Goal: Transaction & Acquisition: Subscribe to service/newsletter

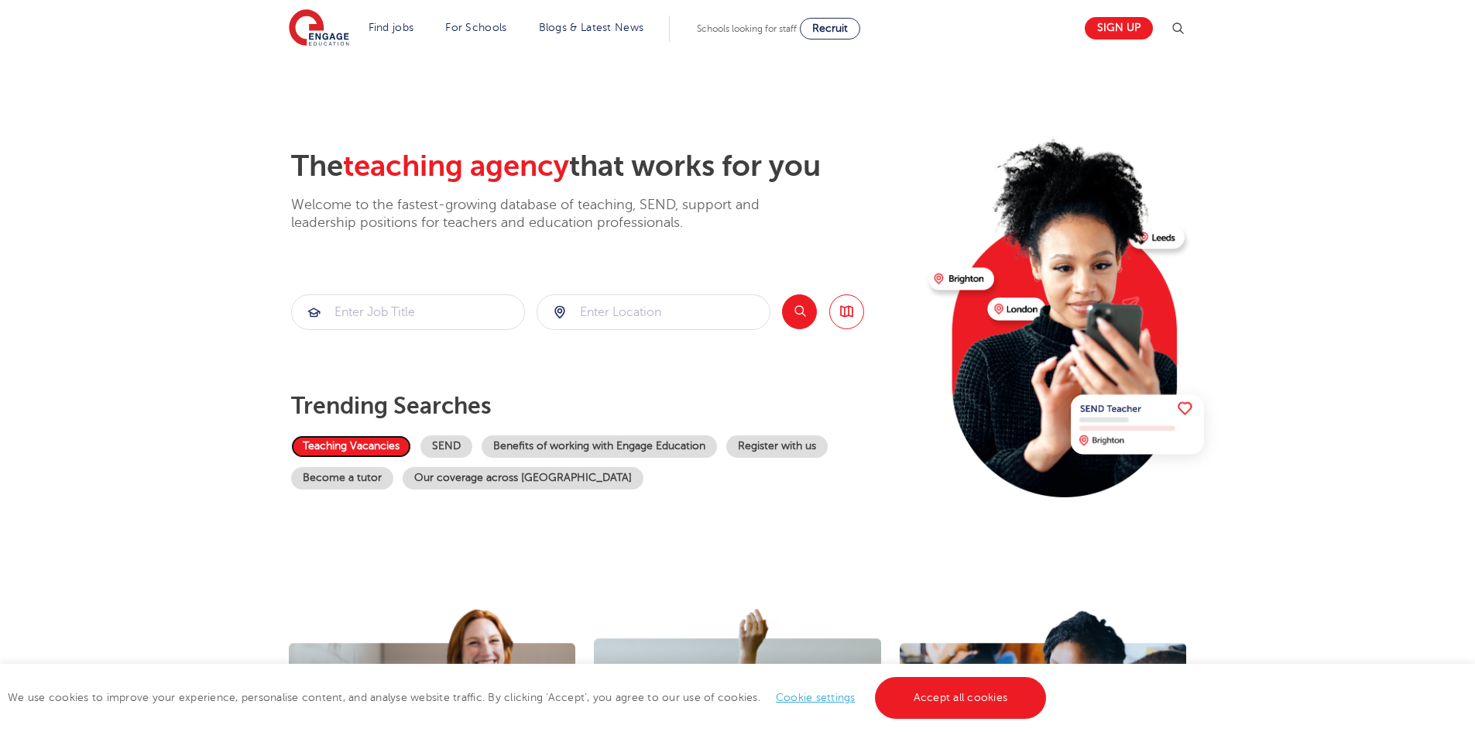
click at [356, 447] on link "Teaching Vacancies" at bounding box center [351, 446] width 120 height 22
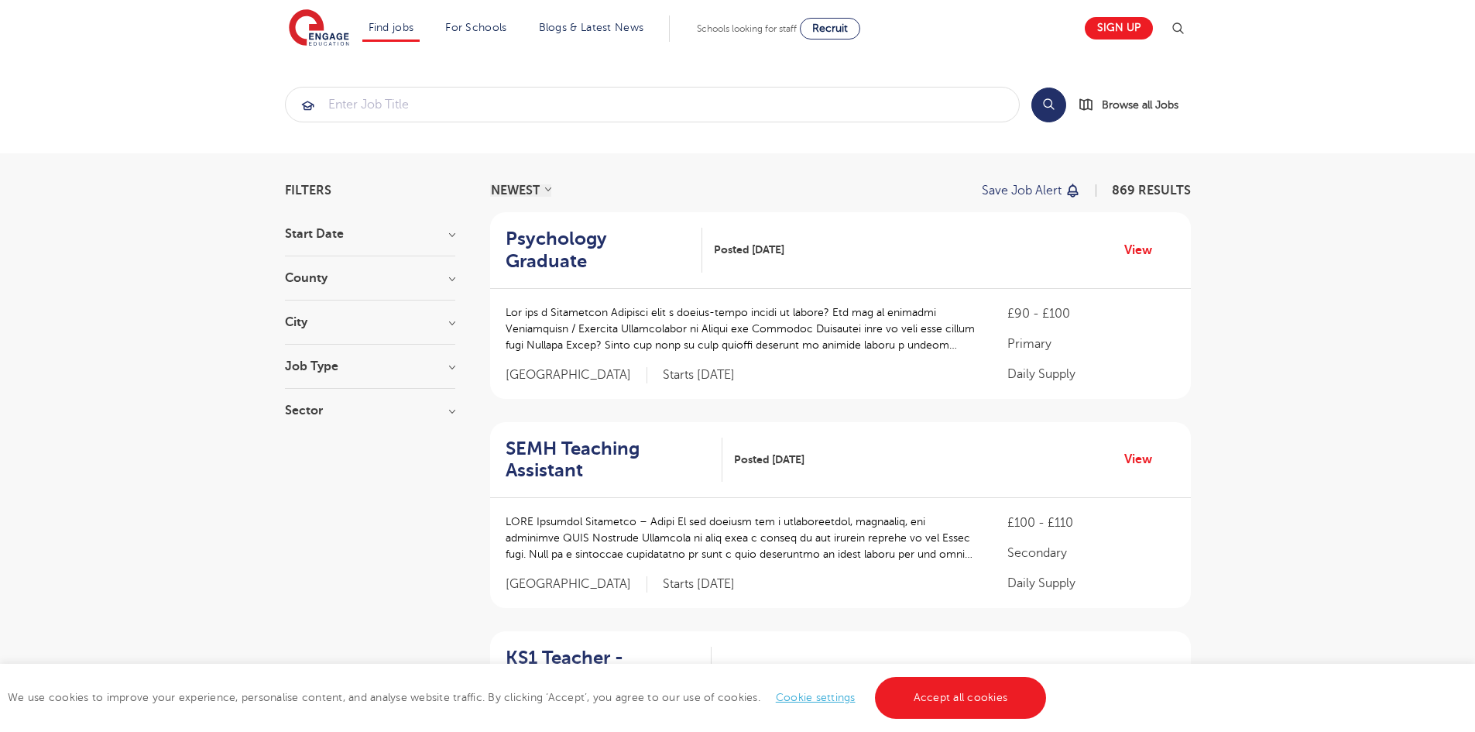
click at [1051, 189] on p "Save job alert" at bounding box center [1022, 190] width 80 height 12
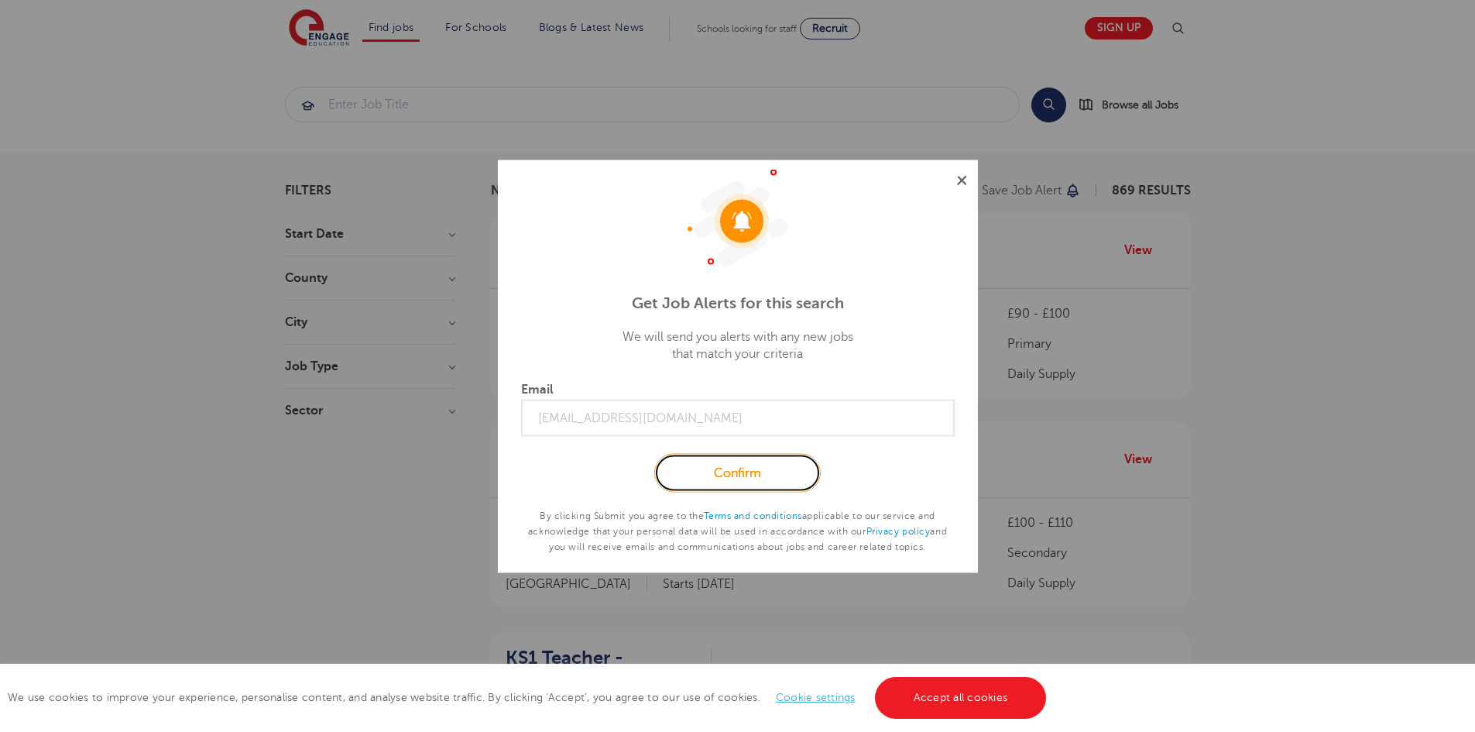
click at [755, 486] on link "Confirm" at bounding box center [737, 473] width 166 height 39
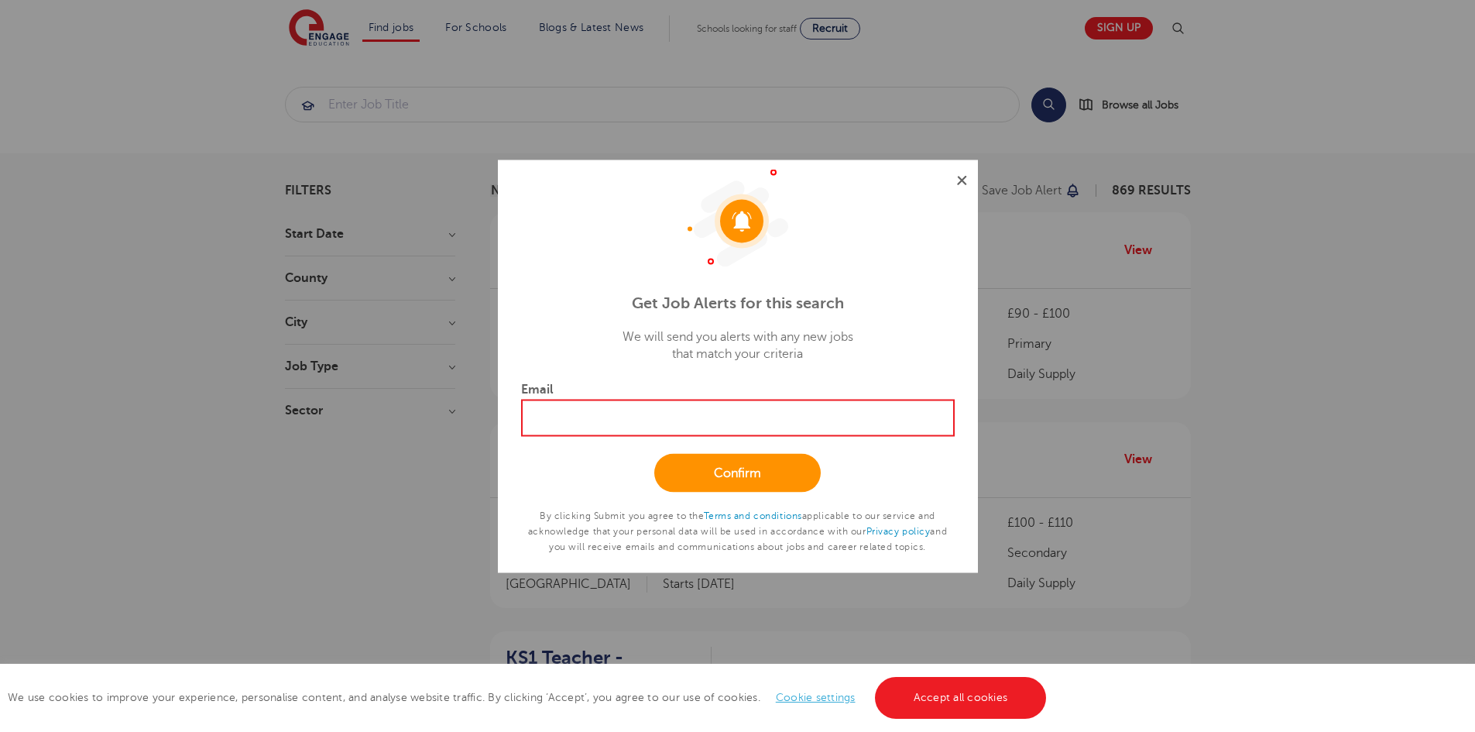
click at [596, 432] on input "Email" at bounding box center [738, 417] width 434 height 37
type input "vanessa.dale@hotmail.co.uk"
click at [755, 479] on link "Confirm" at bounding box center [737, 473] width 166 height 39
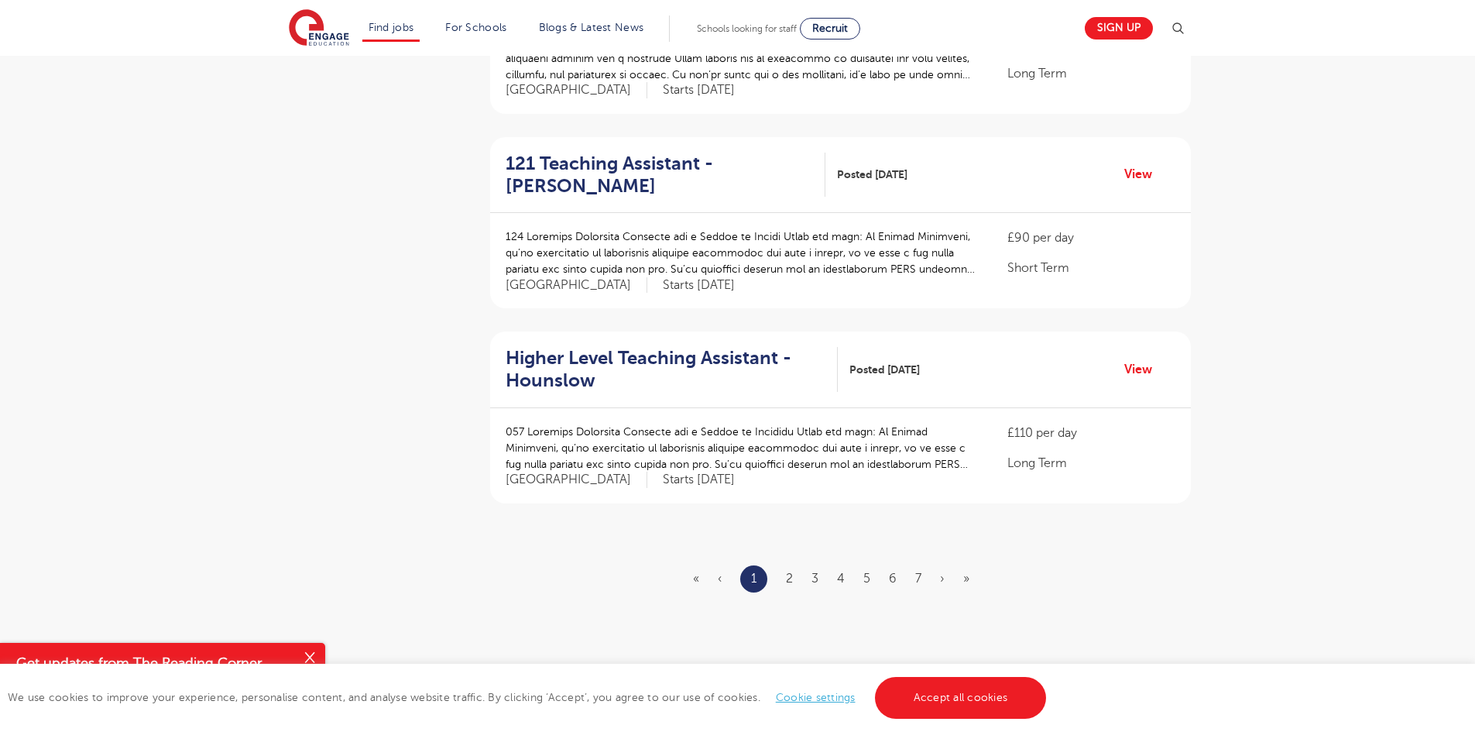
scroll to position [1781, 0]
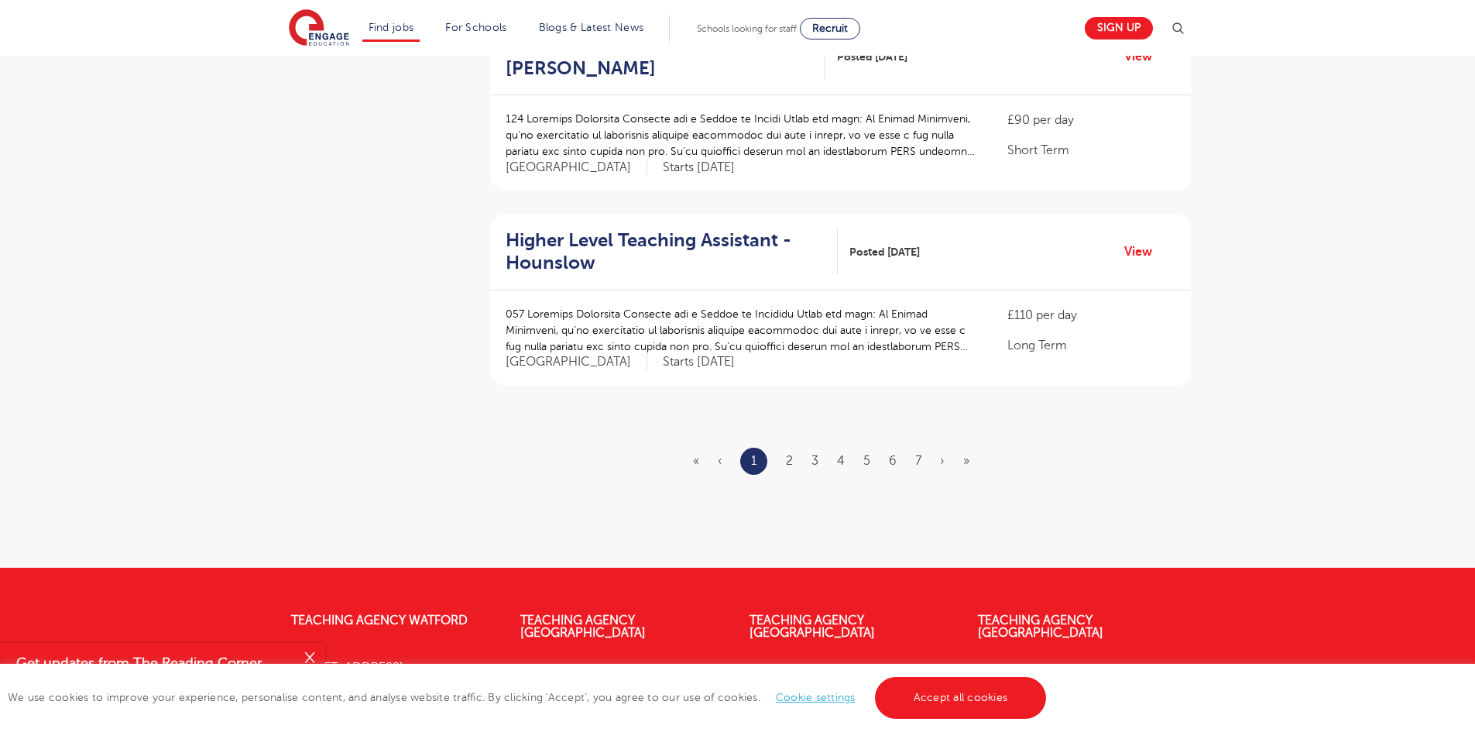
click at [784, 448] on ul "« ‹ 1 2 3 4 5 6 7 › »" at bounding box center [840, 461] width 295 height 27
click at [788, 454] on link "2" at bounding box center [789, 461] width 7 height 14
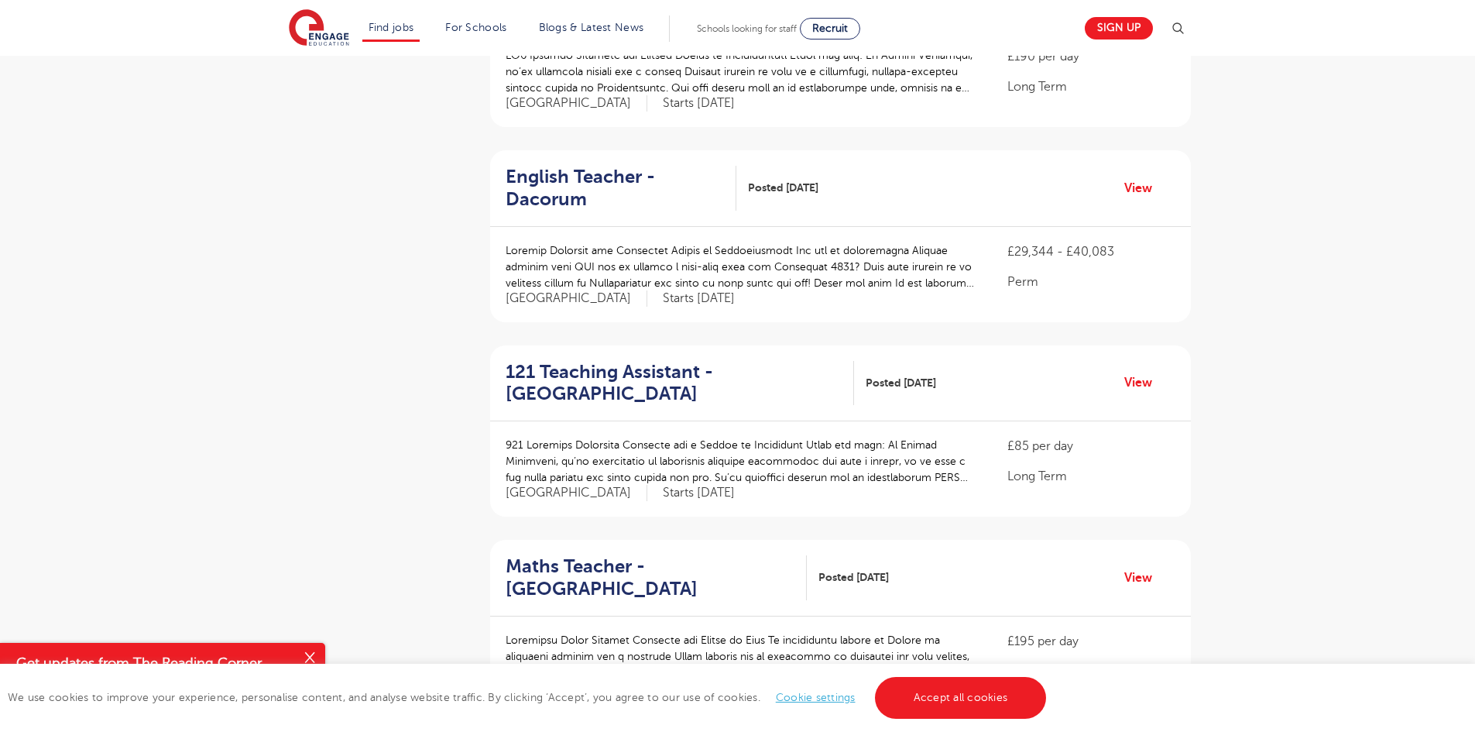
scroll to position [1084, 0]
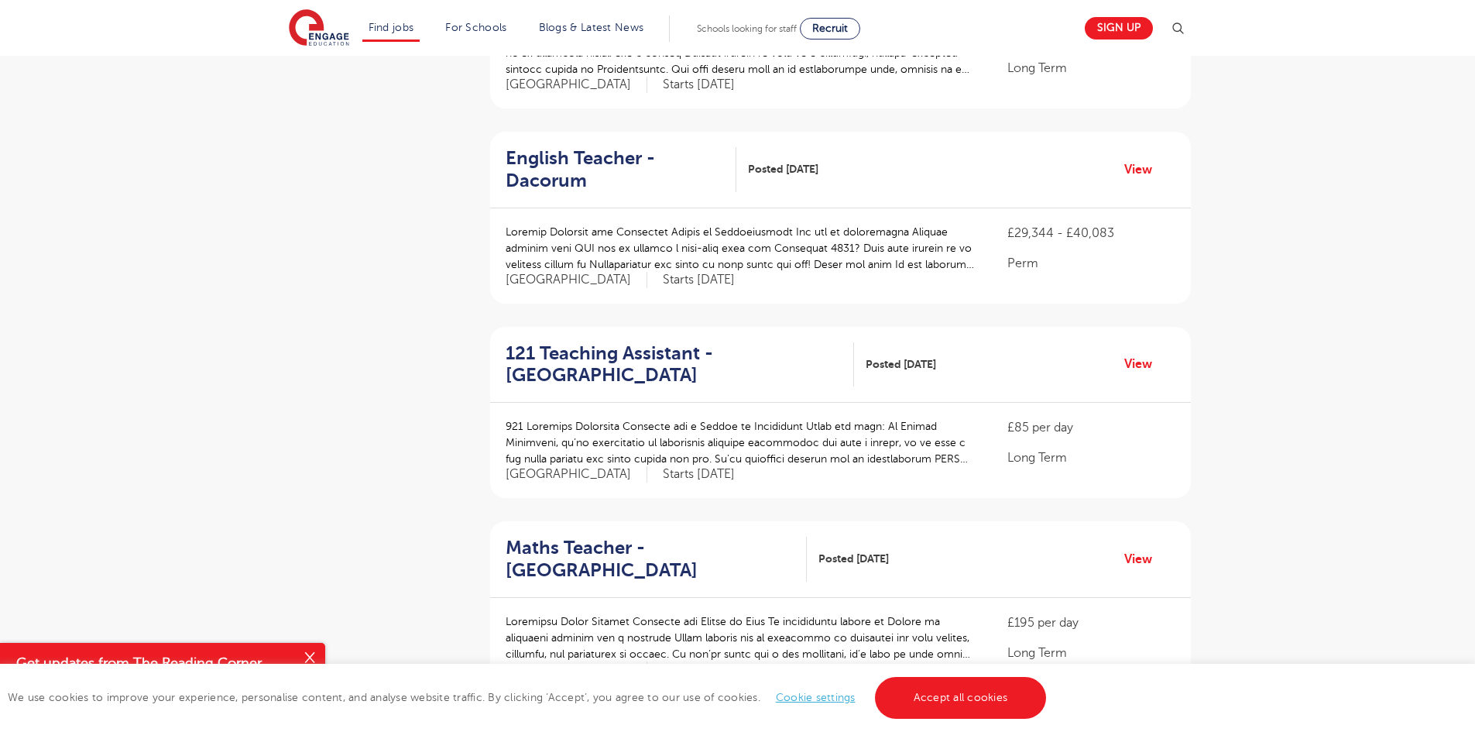
click at [833, 418] on p at bounding box center [742, 442] width 472 height 49
click at [1130, 354] on link "View" at bounding box center [1143, 364] width 39 height 20
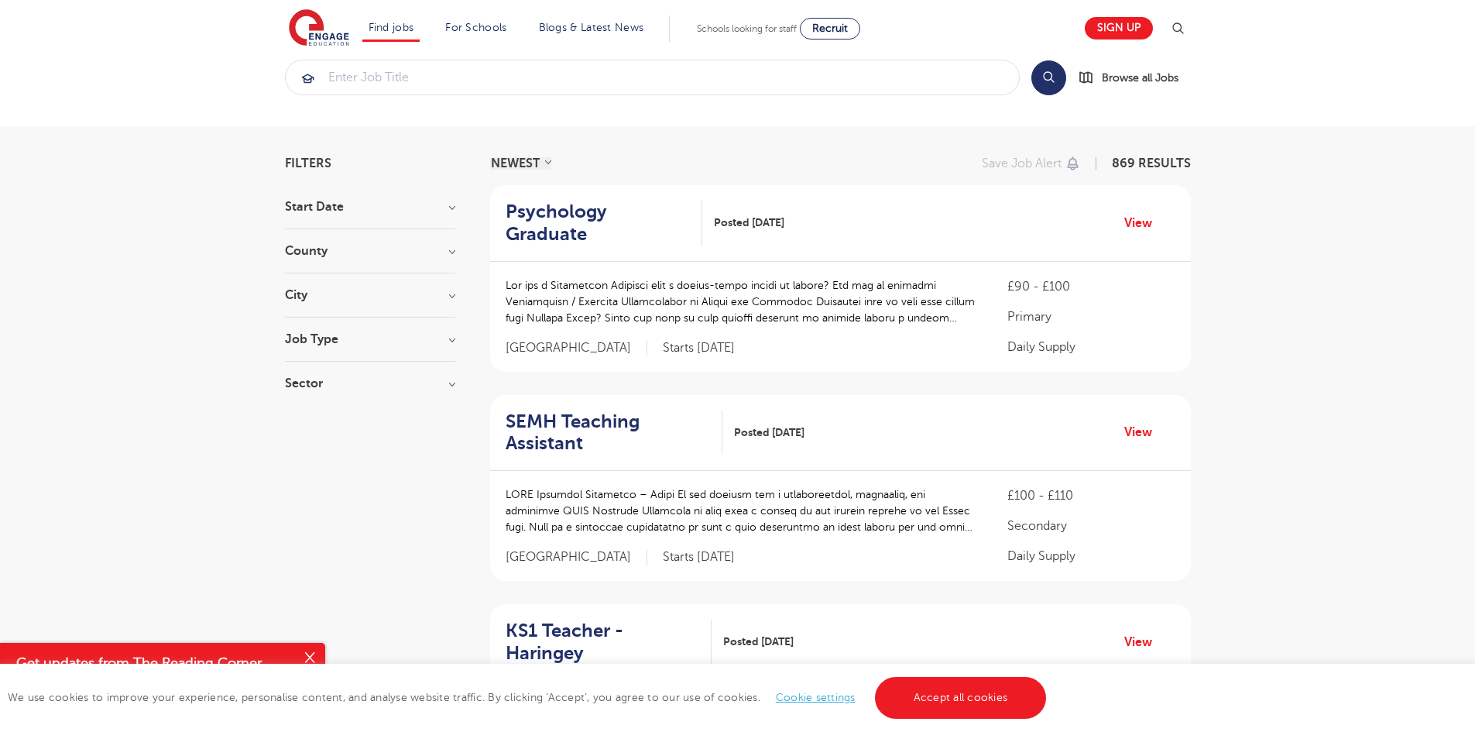
scroll to position [0, 0]
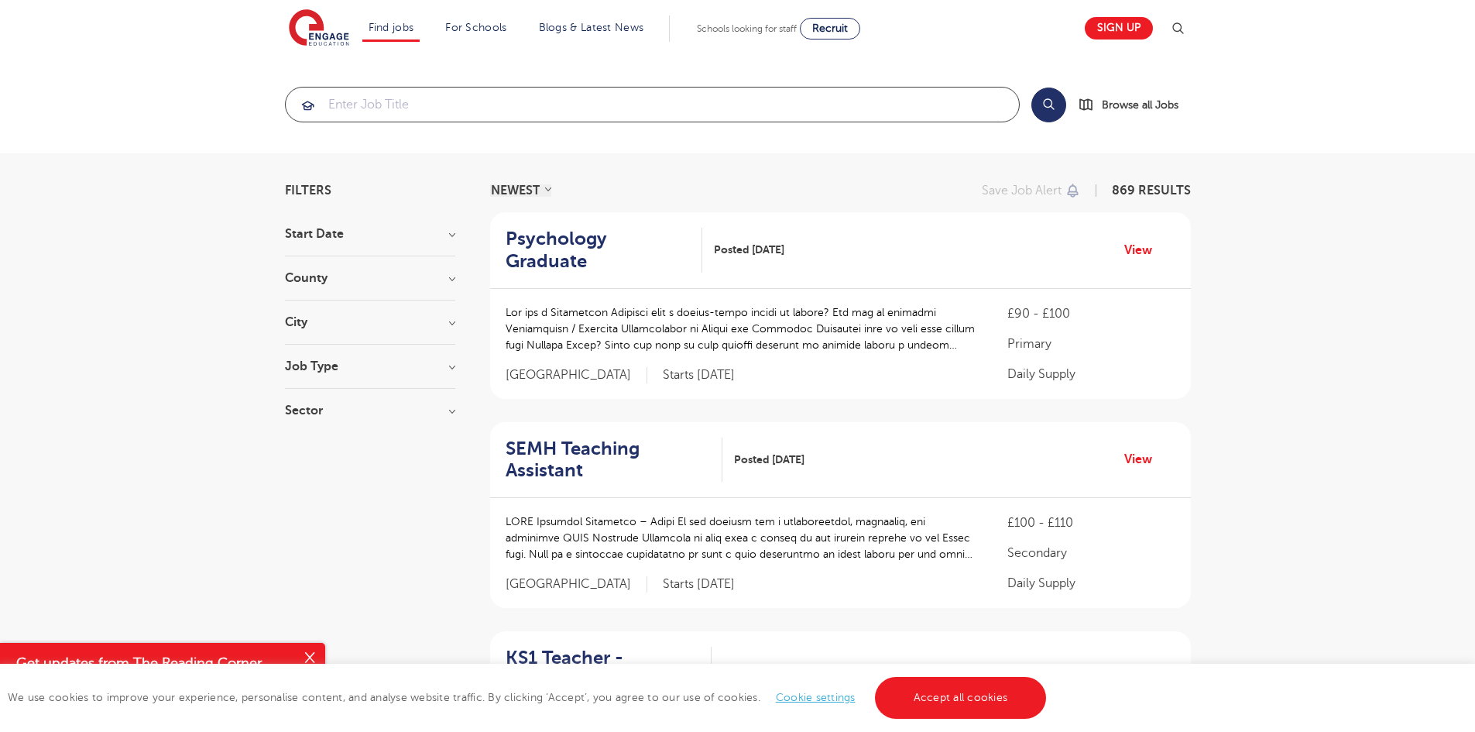
click at [661, 106] on input "search" at bounding box center [652, 104] width 733 height 34
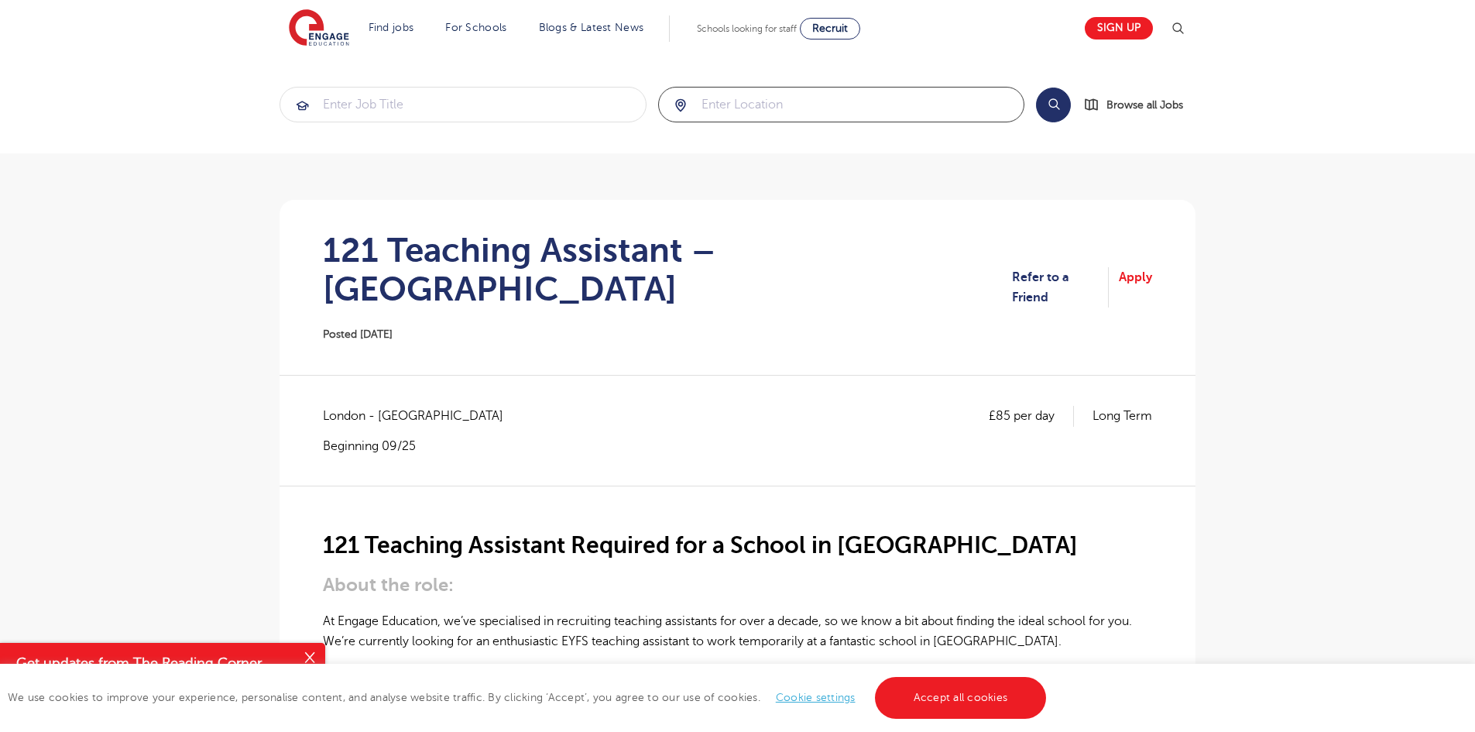
click at [744, 98] on input "search" at bounding box center [841, 104] width 365 height 34
click at [1045, 105] on button "Search" at bounding box center [1053, 104] width 35 height 35
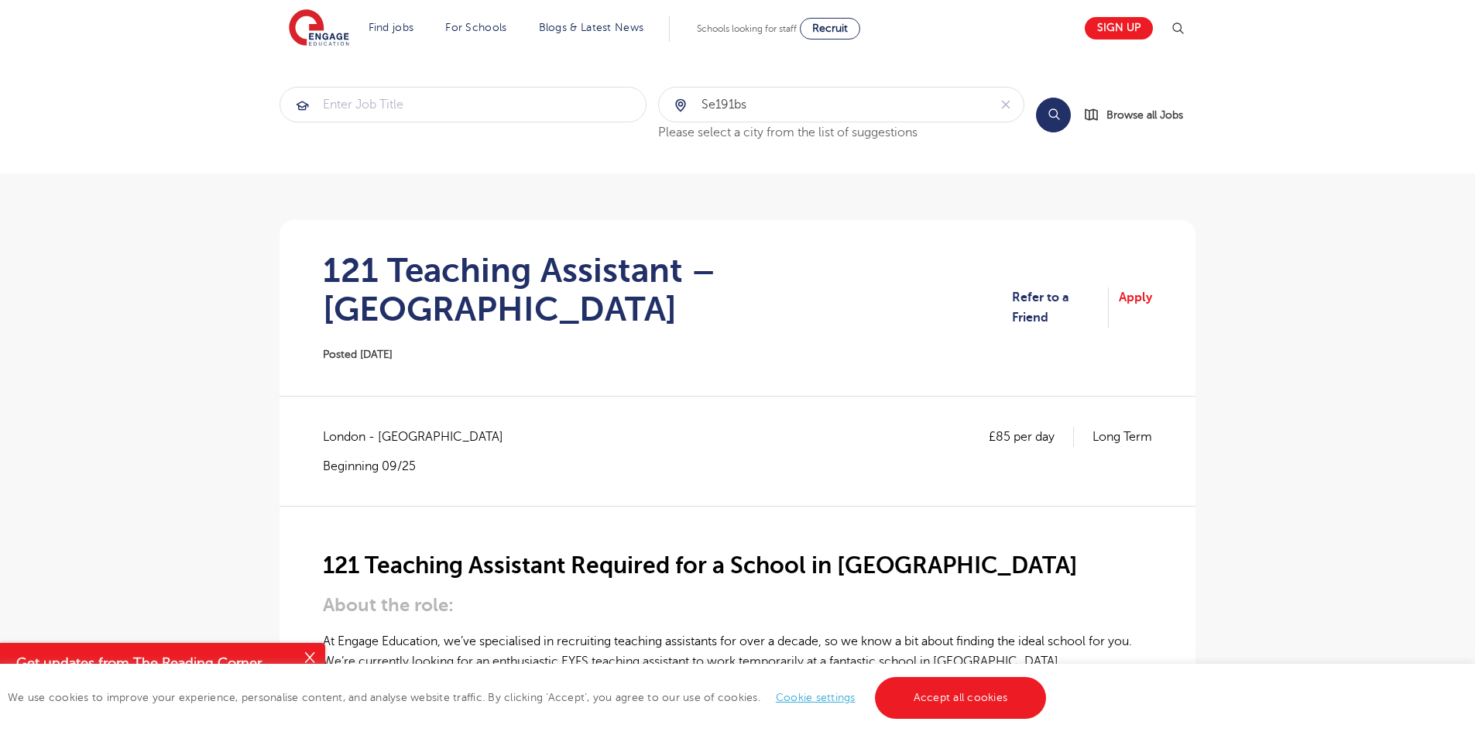
click at [1061, 114] on button "Search" at bounding box center [1053, 115] width 35 height 35
click at [922, 111] on input "se191bs" at bounding box center [824, 104] width 330 height 34
click at [729, 101] on input "se191bs" at bounding box center [824, 104] width 330 height 34
type input "se19 1bs"
click at [1053, 119] on button "Search" at bounding box center [1053, 115] width 35 height 35
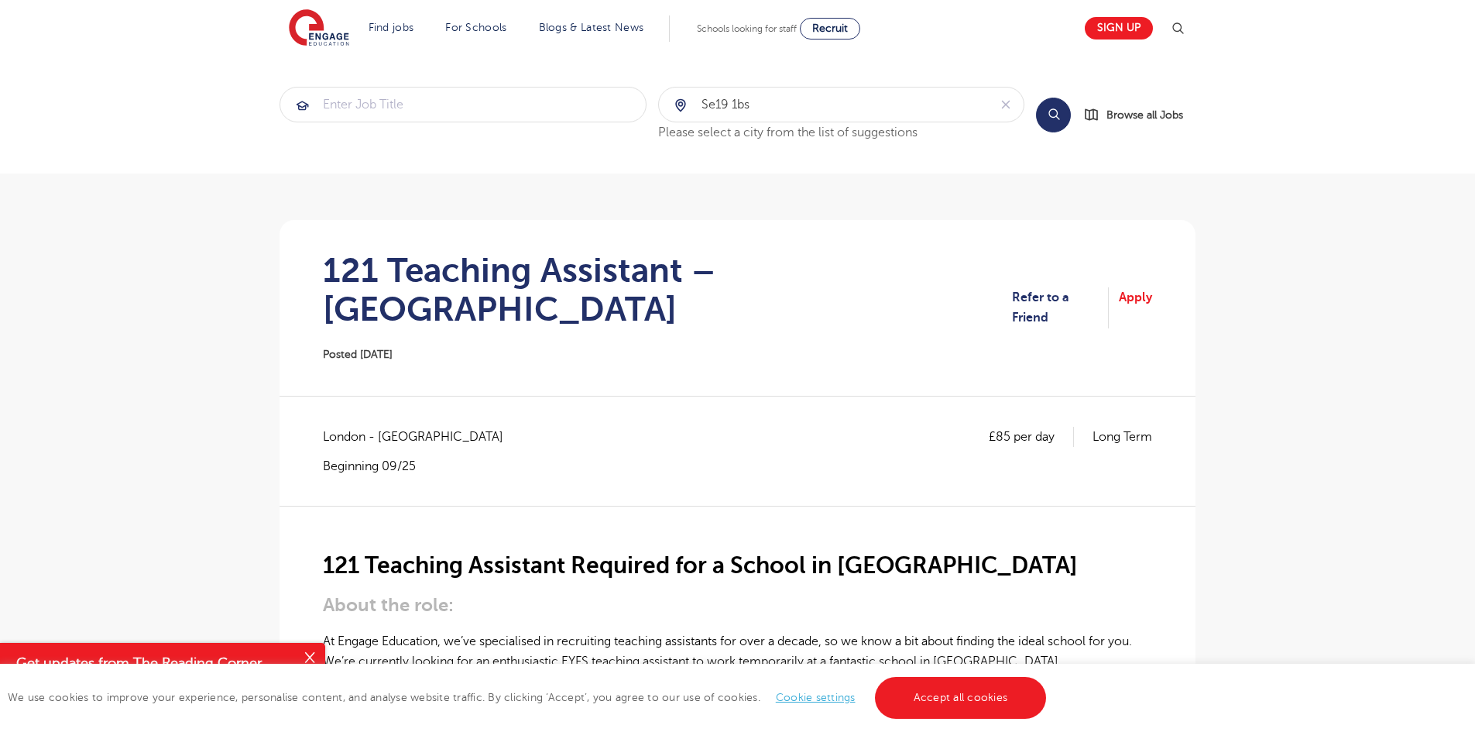
click at [1054, 121] on button "Search" at bounding box center [1053, 115] width 35 height 35
